Goal: Task Accomplishment & Management: Complete application form

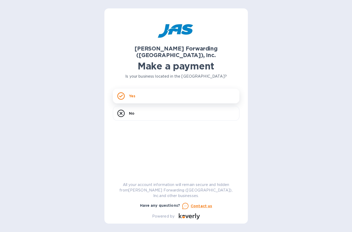
click at [134, 93] on p "Yes" at bounding box center [132, 95] width 6 height 5
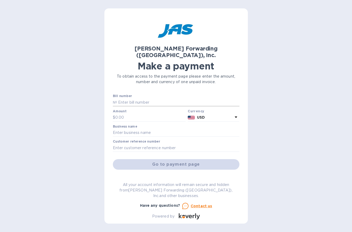
click at [139, 98] on input "text" at bounding box center [178, 102] width 122 height 8
type input "CLT503345534"
drag, startPoint x: 129, startPoint y: 111, endPoint x: 130, endPoint y: 108, distance: 3.3
click at [129, 114] on input "text" at bounding box center [150, 118] width 71 height 8
type input "125.00"
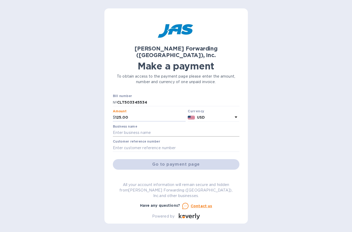
click at [124, 129] on input "text" at bounding box center [176, 133] width 126 height 8
type input "[PERSON_NAME] LLC"
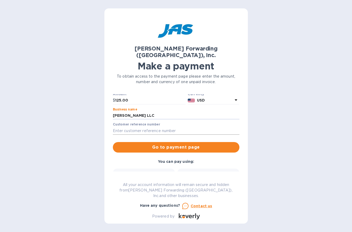
scroll to position [53, 0]
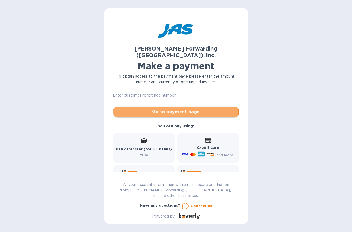
click at [157, 109] on span "Go to payment page" at bounding box center [176, 112] width 118 height 6
